Goal: Task Accomplishment & Management: Use online tool/utility

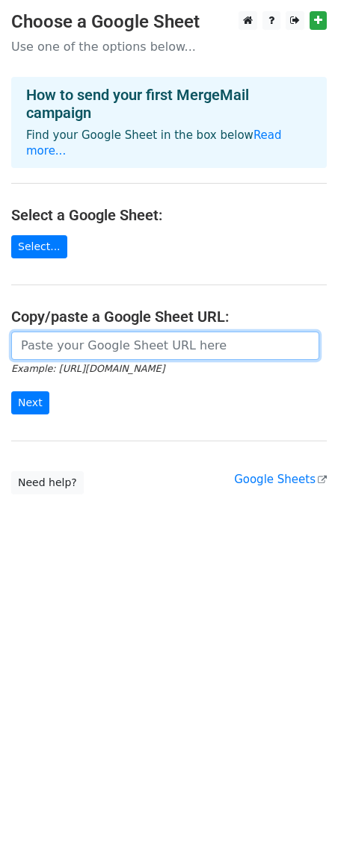
click at [92, 340] on input "url" at bounding box center [165, 346] width 308 height 28
paste input "[URL][DOMAIN_NAME]"
type input "[URL][DOMAIN_NAME]"
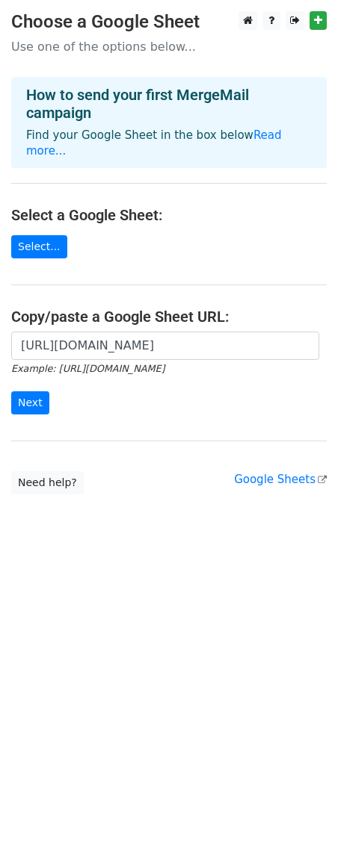
scroll to position [0, 0]
click at [34, 419] on div "[URL][DOMAIN_NAME] Example: [URL][DOMAIN_NAME] Next" at bounding box center [169, 381] width 338 height 99
click at [29, 403] on input "Next" at bounding box center [30, 402] width 38 height 23
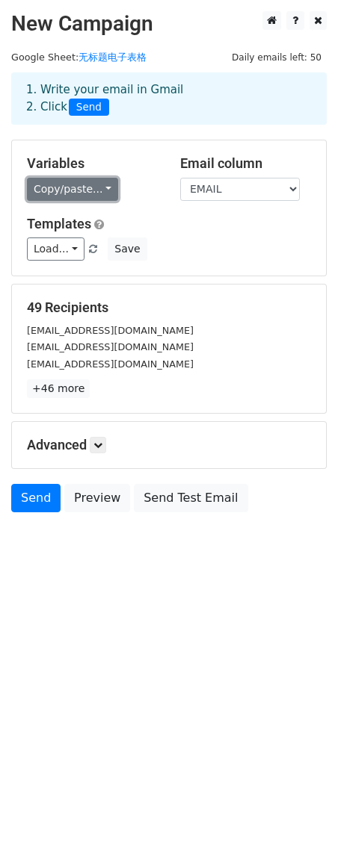
click at [75, 190] on link "Copy/paste..." at bounding box center [72, 189] width 91 height 23
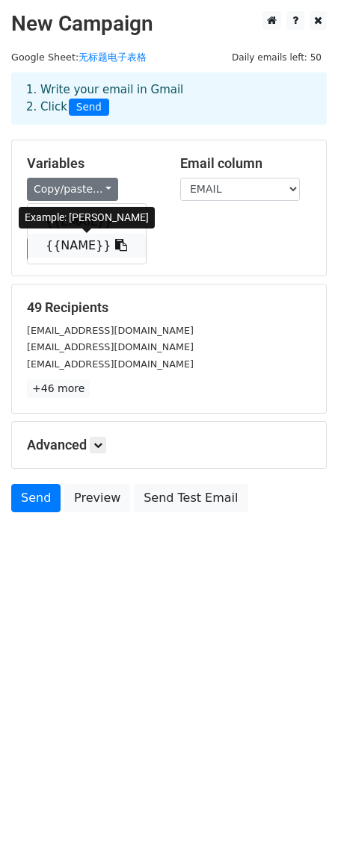
click at [83, 256] on link "{{NAME}}" at bounding box center [87, 246] width 118 height 24
